Goal: Check status: Check status

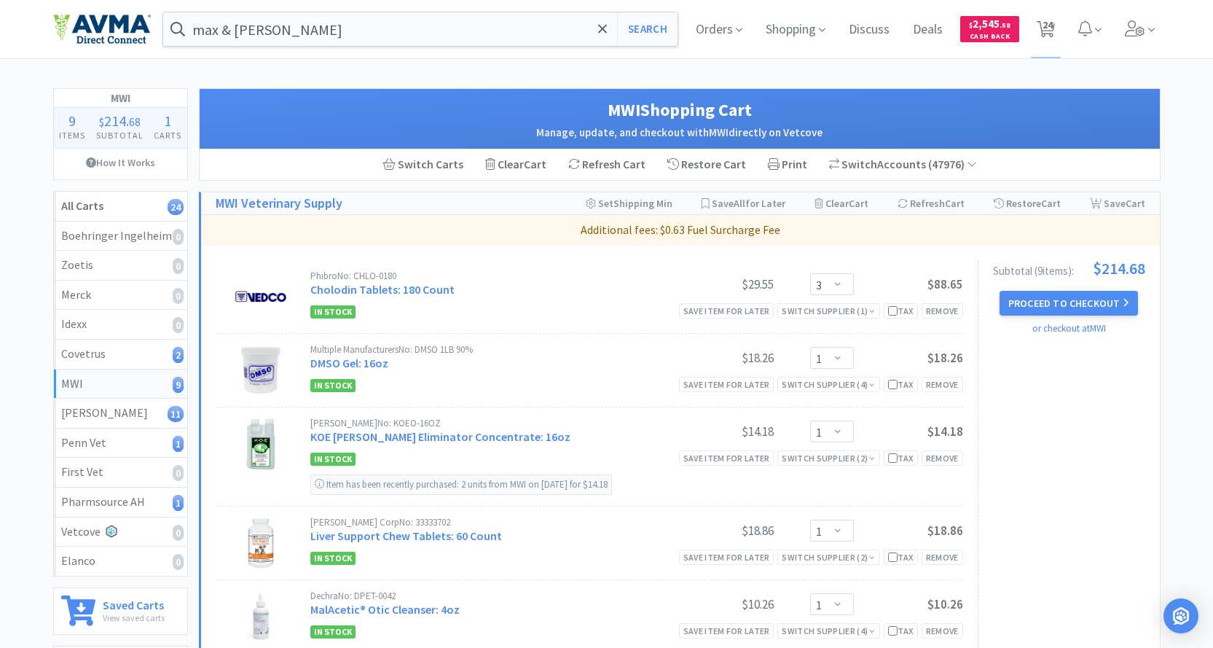
select select "3"
select select "1"
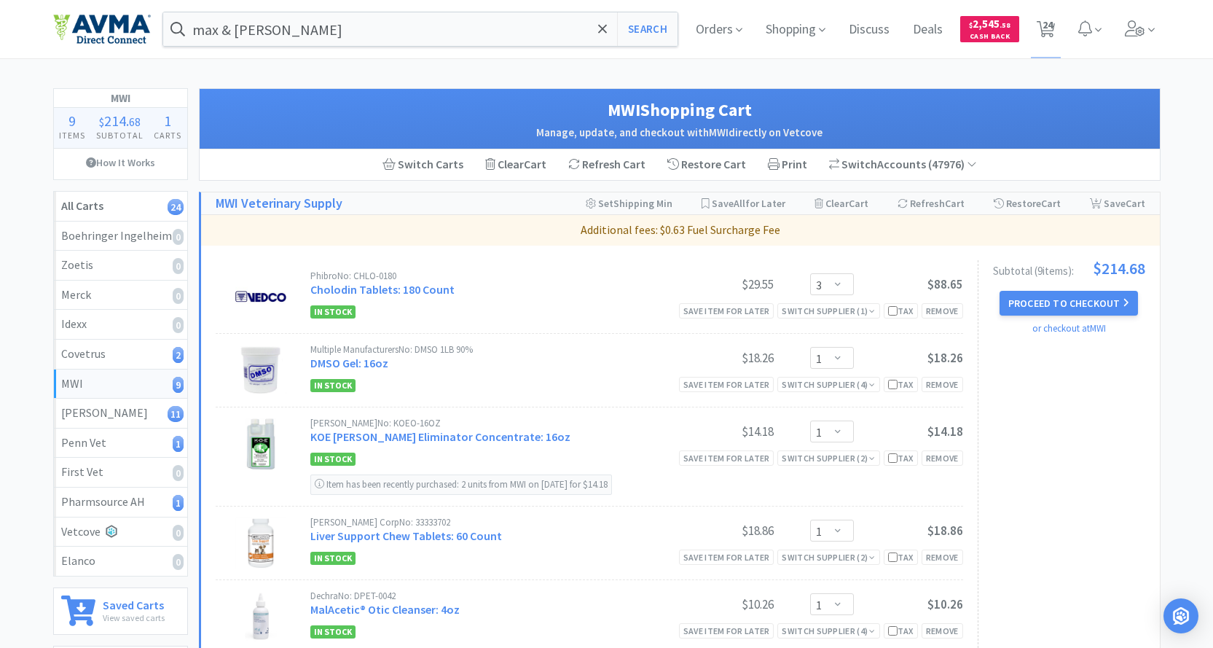
select select "2"
select select "1"
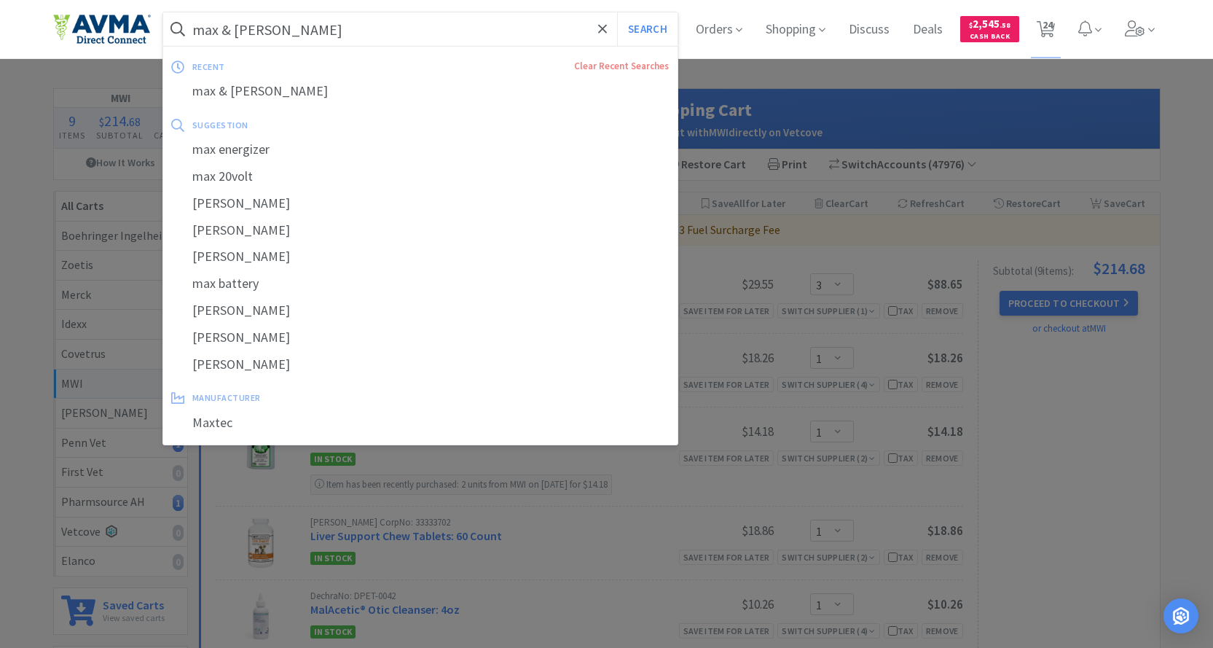
click at [304, 28] on input "max & [PERSON_NAME]" at bounding box center [420, 29] width 515 height 34
paste input "005432"
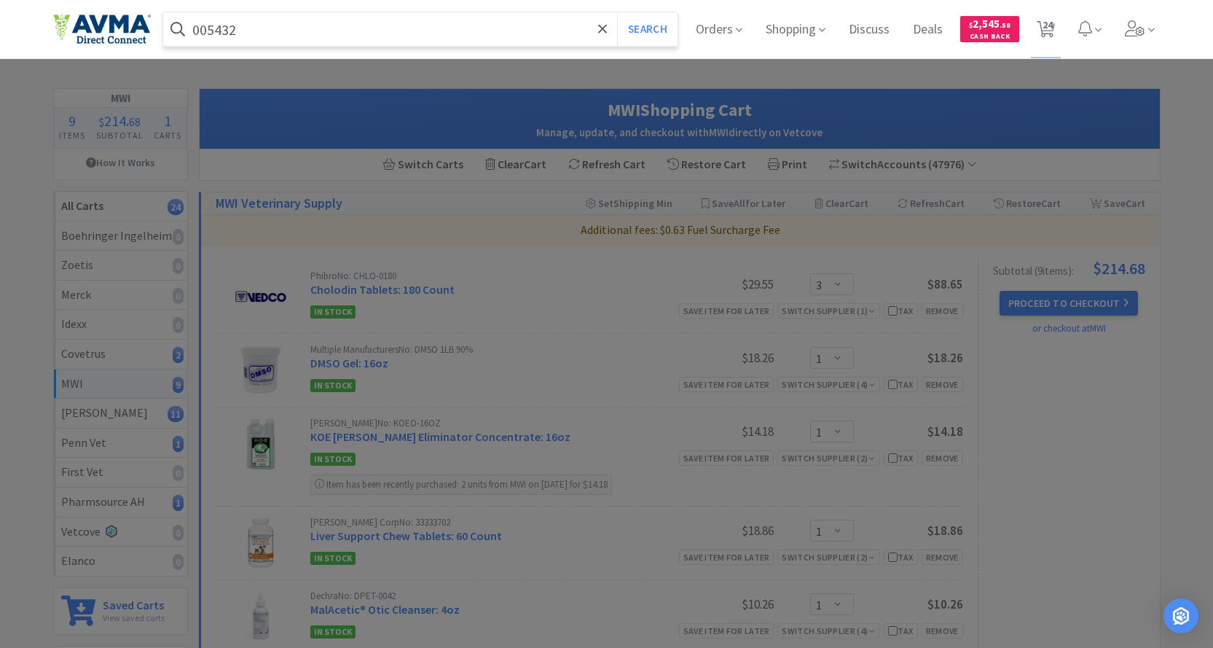
type input "005432"
click at [617, 12] on button "Search" at bounding box center [647, 29] width 60 height 34
select select "1"
select select "3"
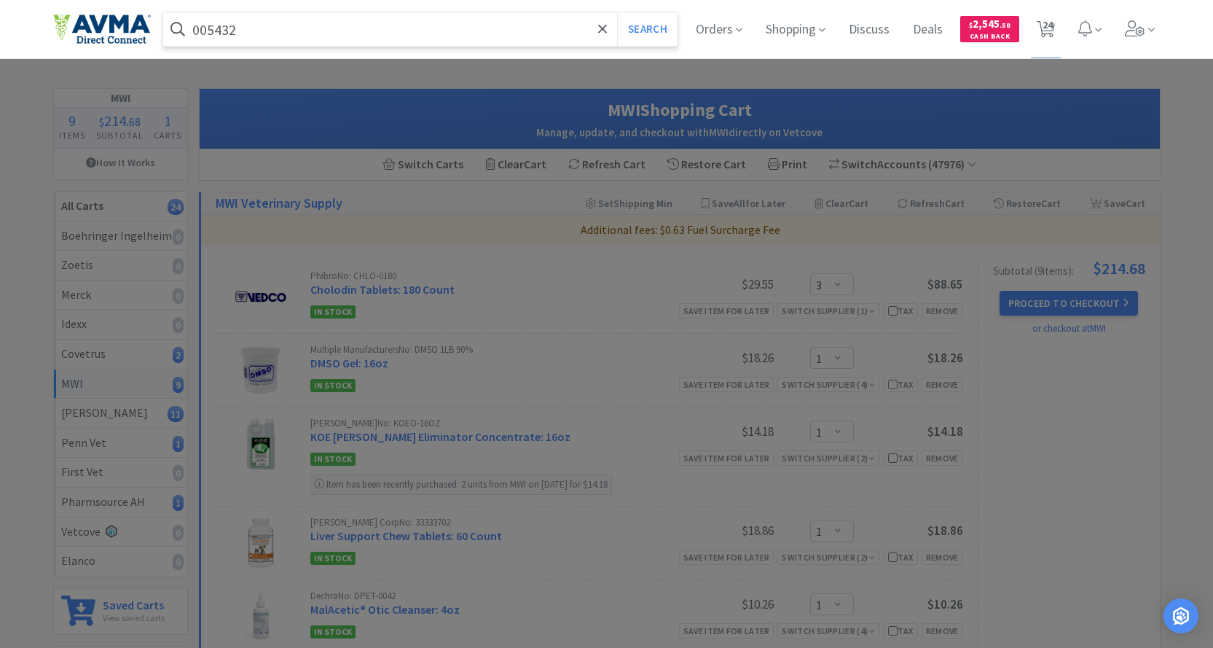
select select "1"
select select "2"
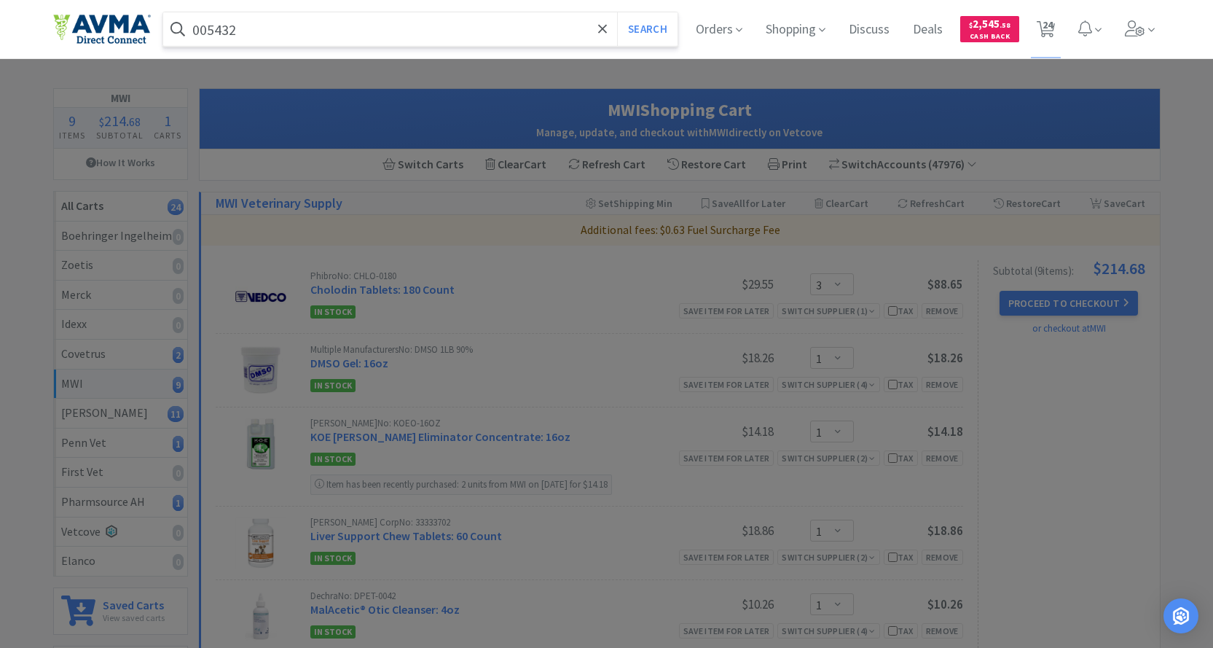
select select "1"
select select "2"
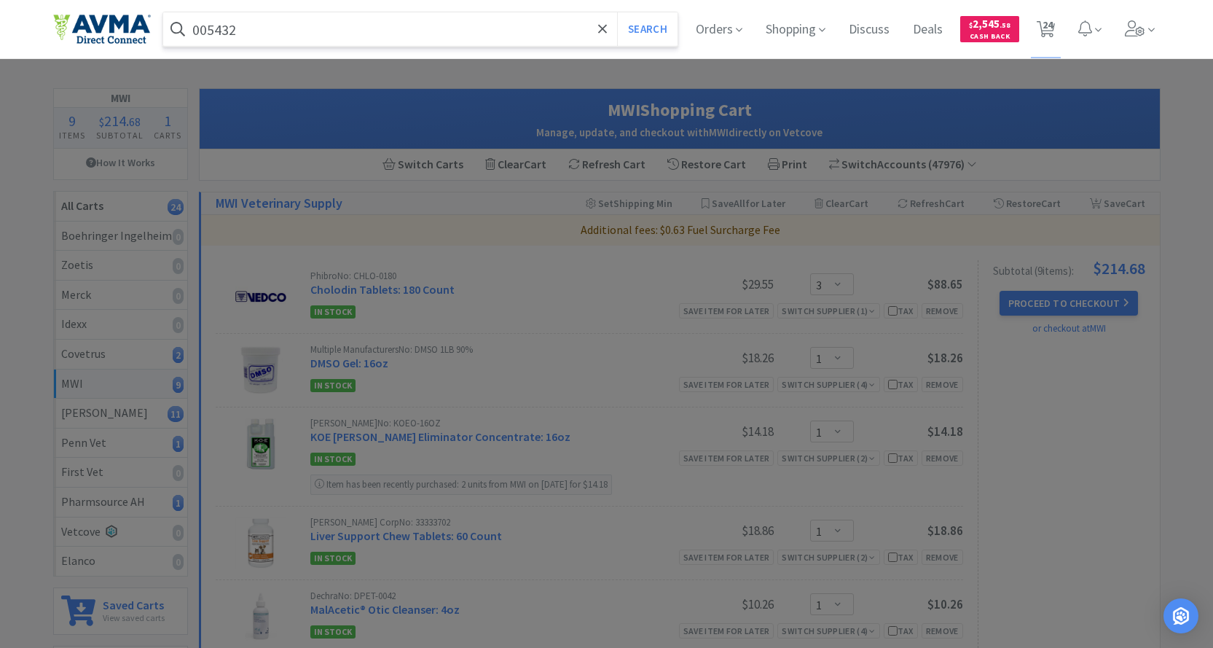
select select "3"
select select "11"
select select "1"
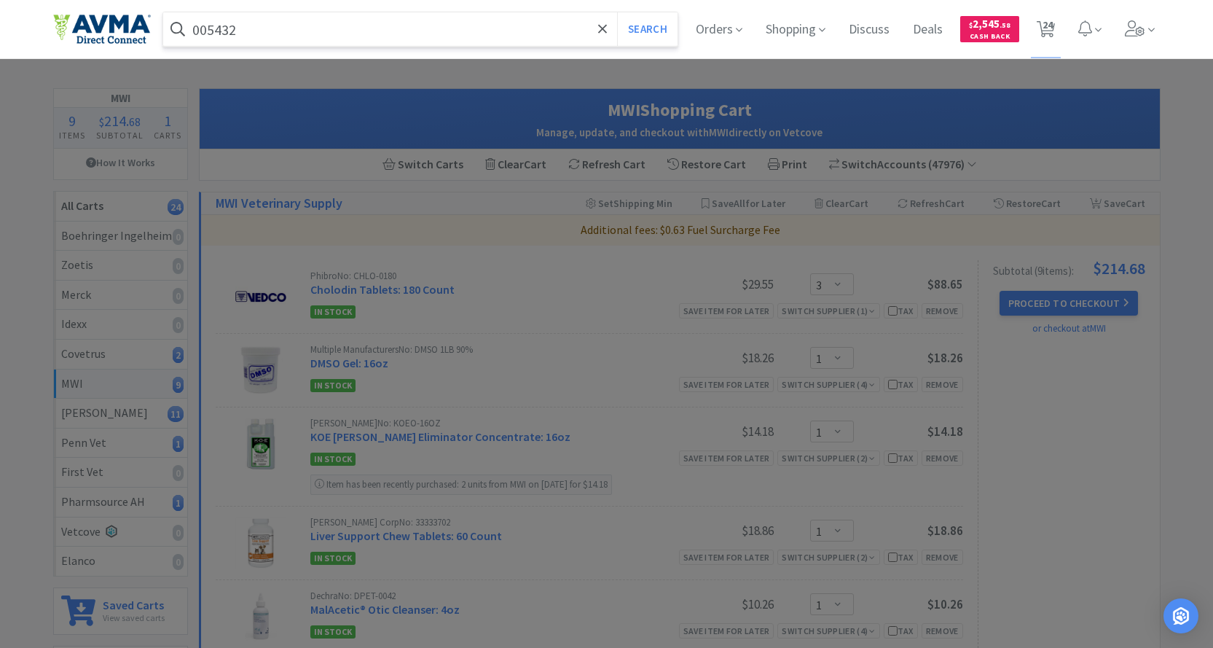
select select "1"
select select "5"
select select "2"
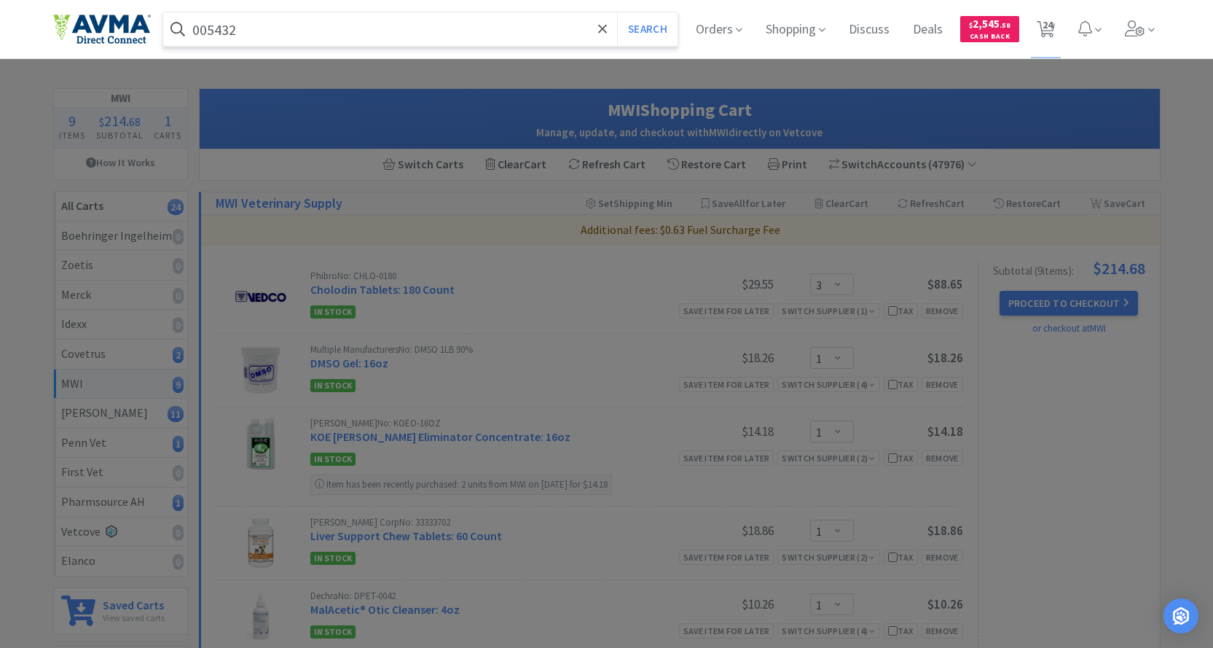
select select "1"
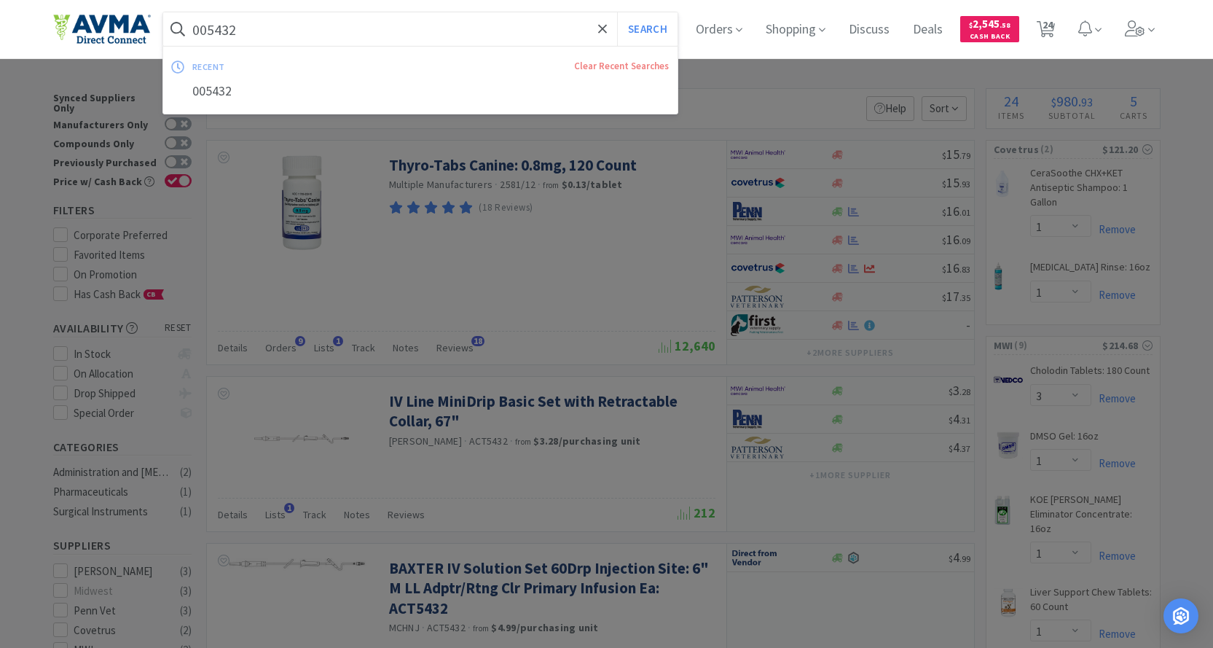
click at [307, 21] on input "005432" at bounding box center [420, 29] width 515 height 34
paste input "78056437"
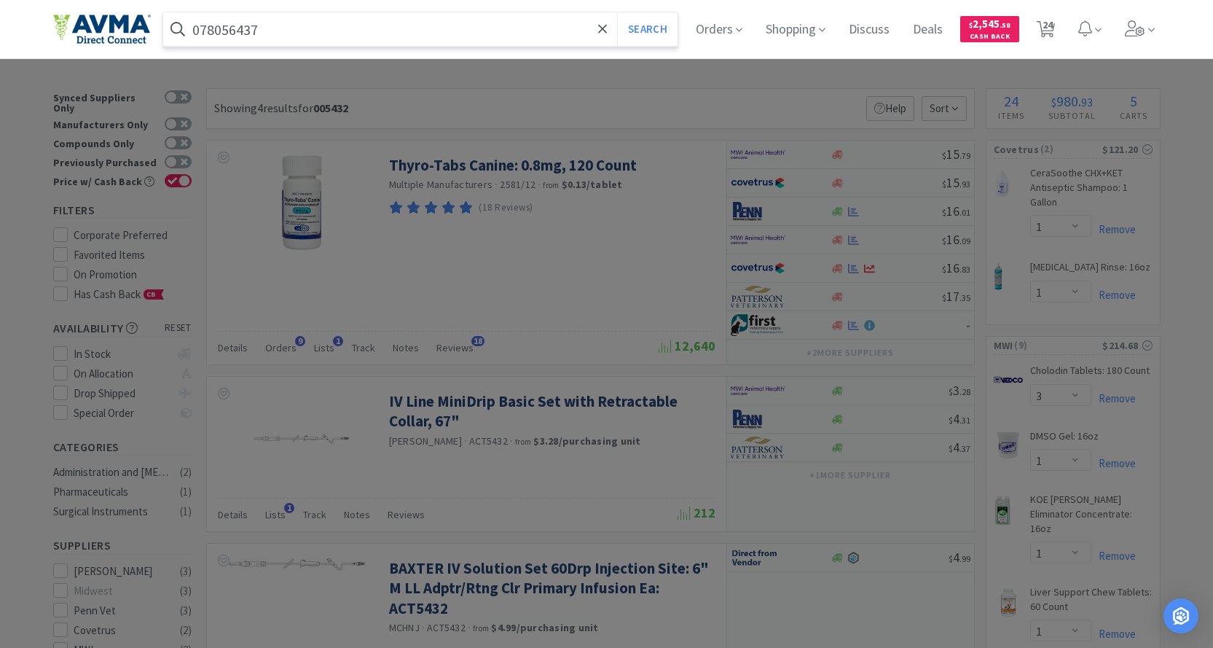
type input "078056437"
click at [617, 12] on button "Search" at bounding box center [647, 29] width 60 height 34
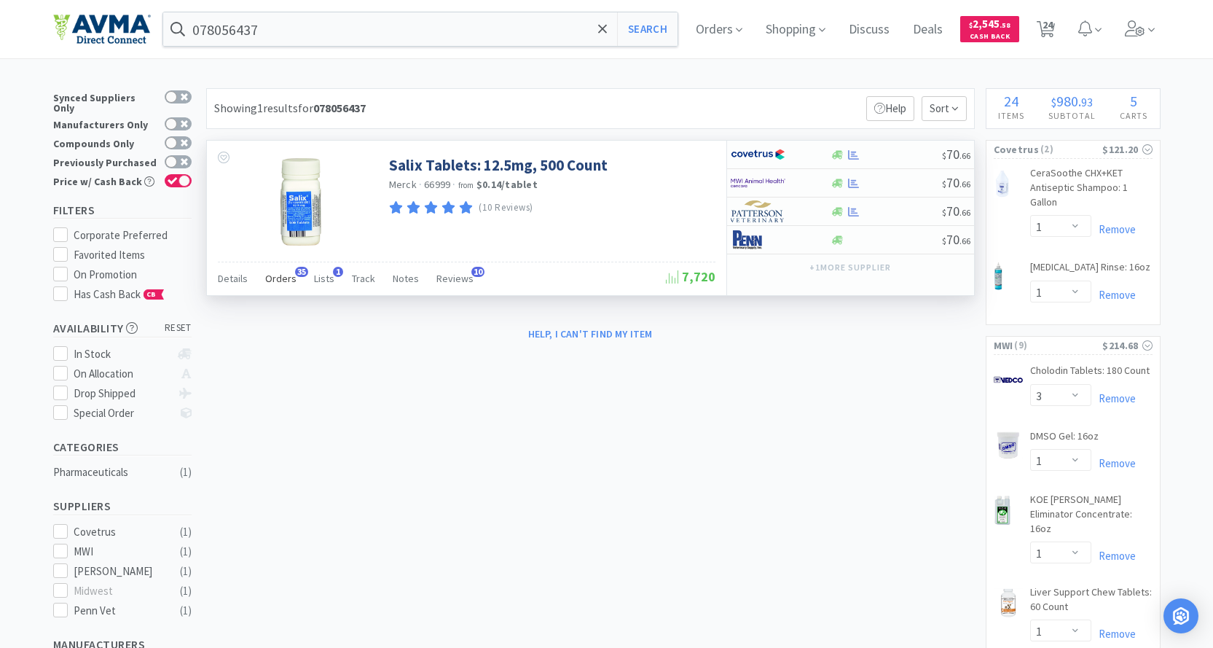
click at [286, 281] on span "Orders" at bounding box center [280, 278] width 31 height 13
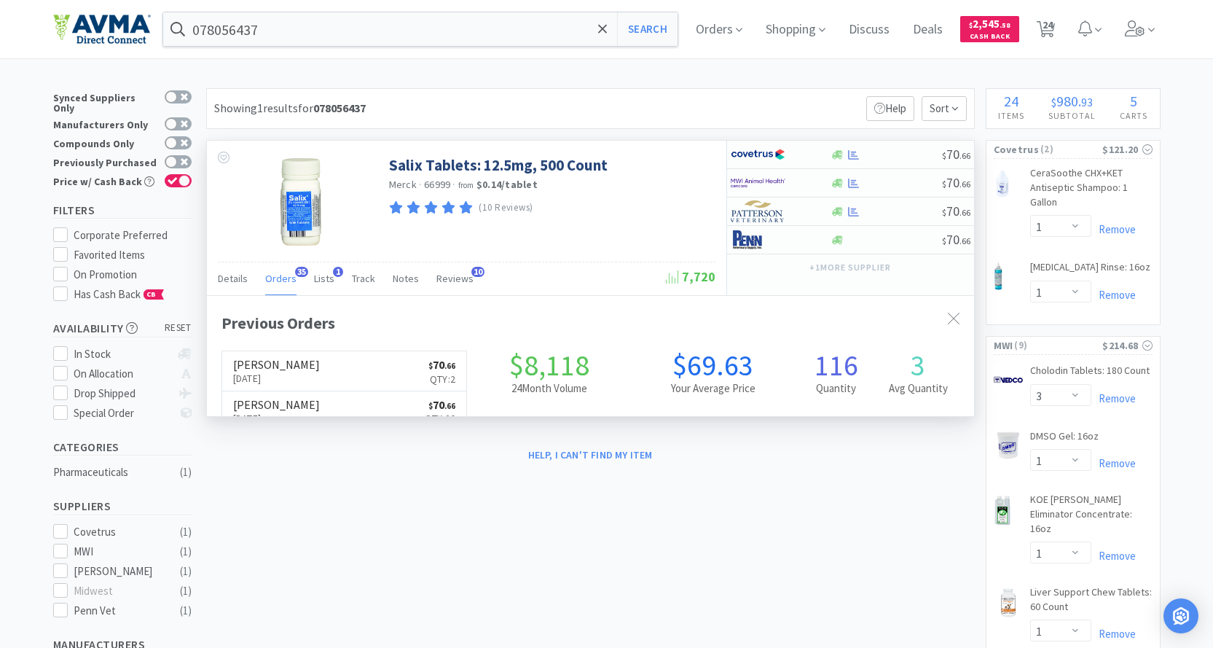
scroll to position [391, 767]
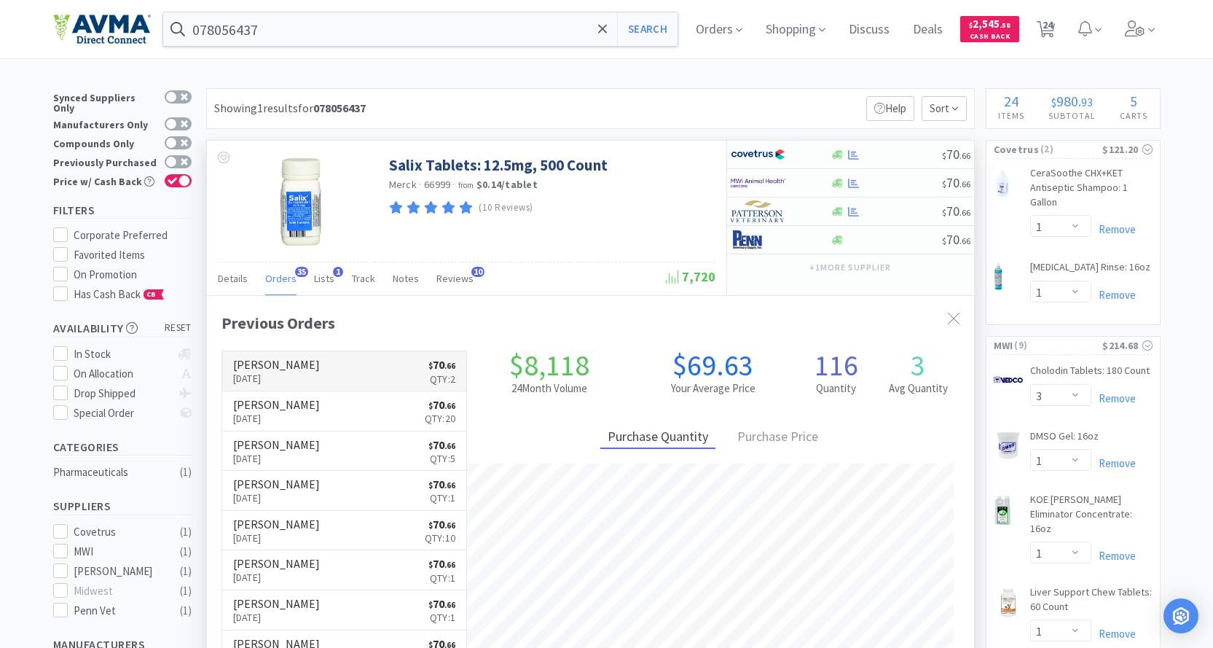
click at [277, 377] on p "[DATE]" at bounding box center [276, 378] width 87 height 16
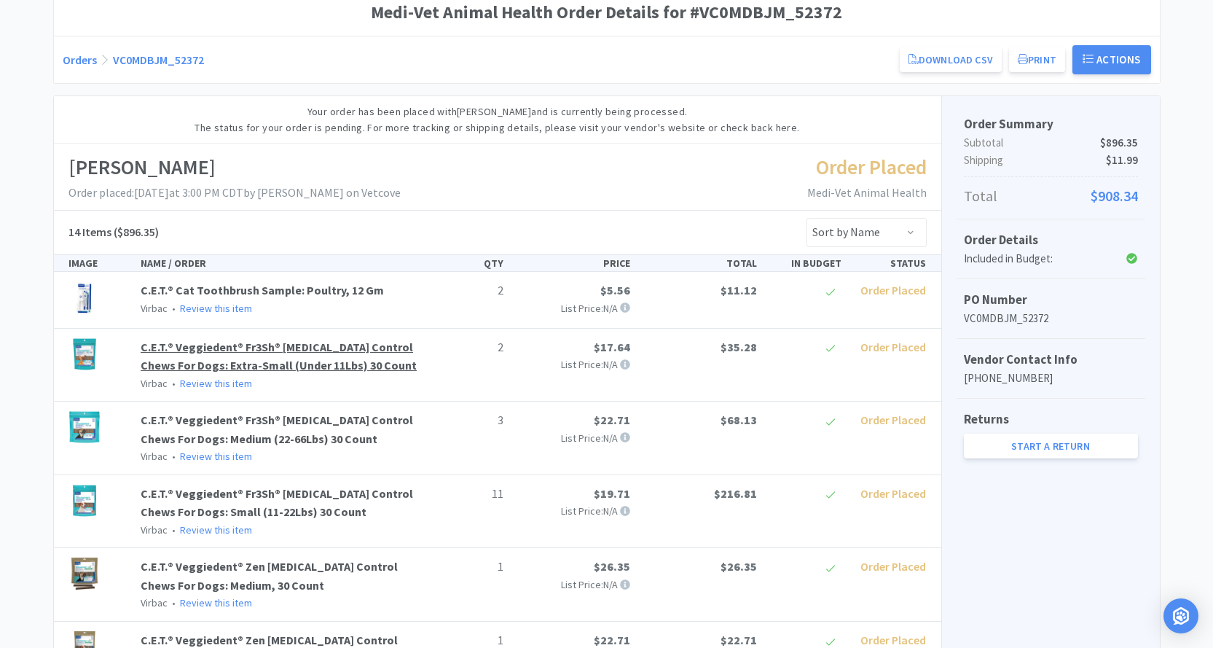
scroll to position [146, 0]
